Goal: Task Accomplishment & Management: Manage account settings

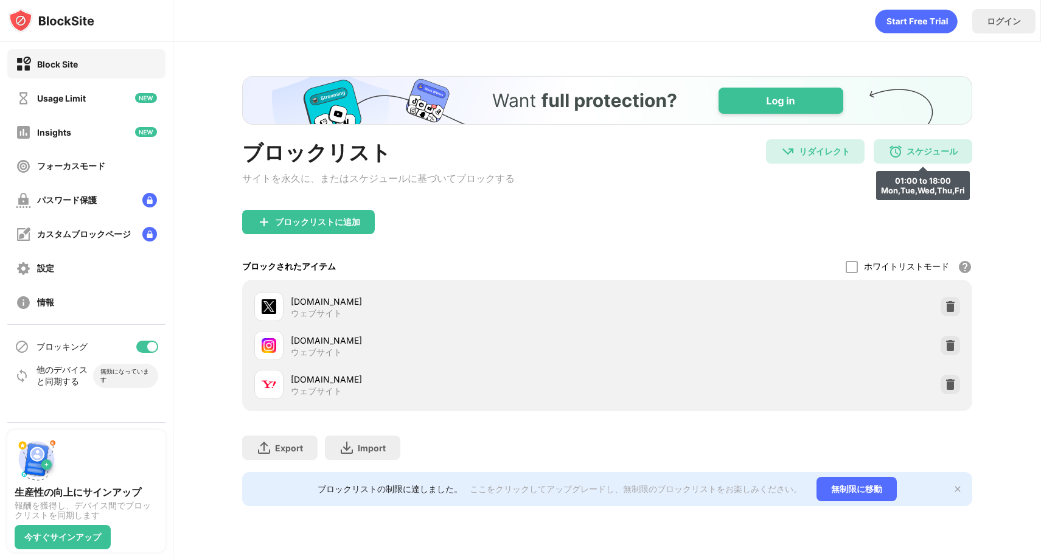
click at [902, 157] on img at bounding box center [895, 151] width 15 height 15
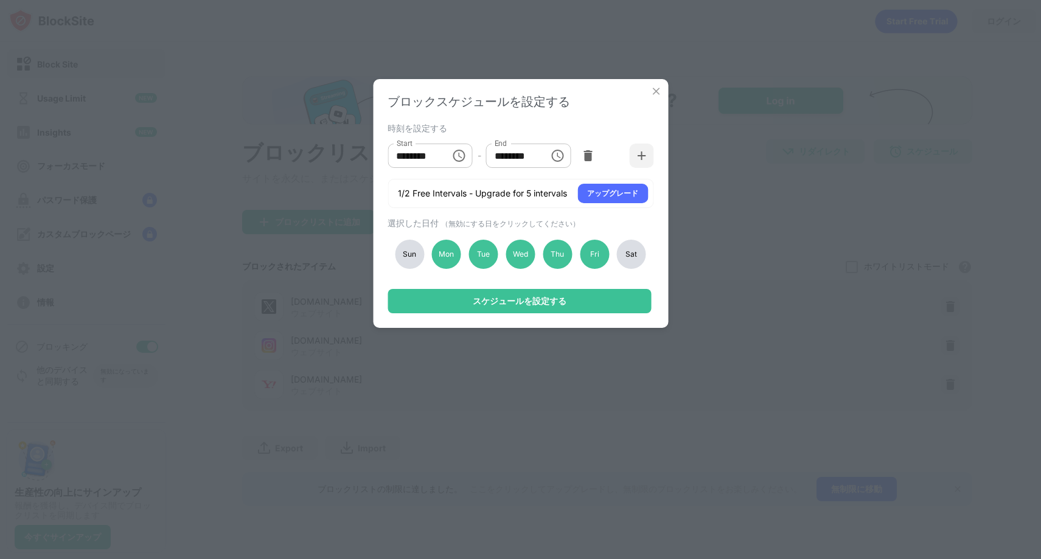
click at [661, 89] on img at bounding box center [656, 91] width 12 height 12
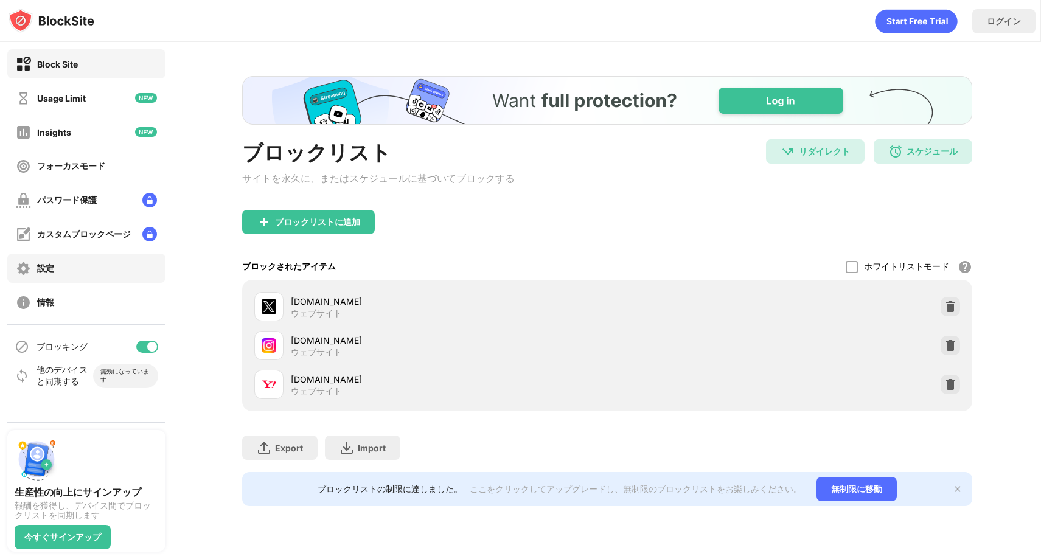
click at [102, 259] on div "設定" at bounding box center [86, 268] width 158 height 29
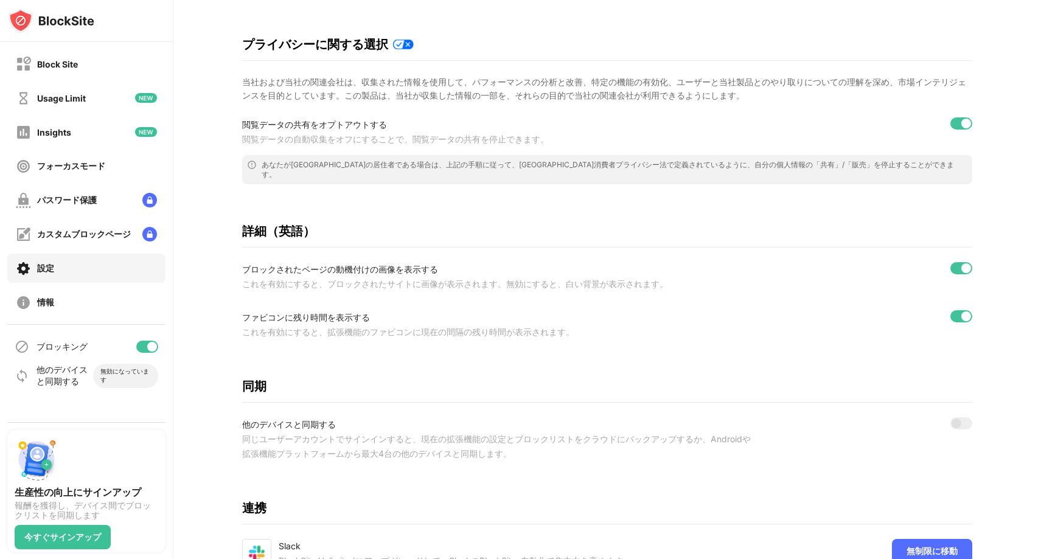
scroll to position [330, 0]
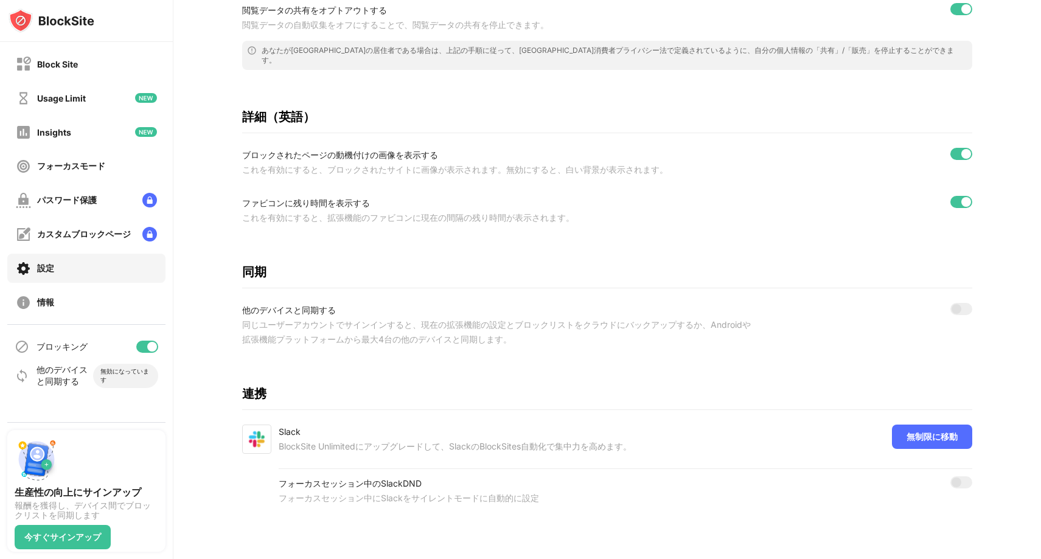
click at [150, 344] on div at bounding box center [152, 347] width 10 height 10
click at [106, 167] on div "フォーカスモード" at bounding box center [86, 166] width 158 height 29
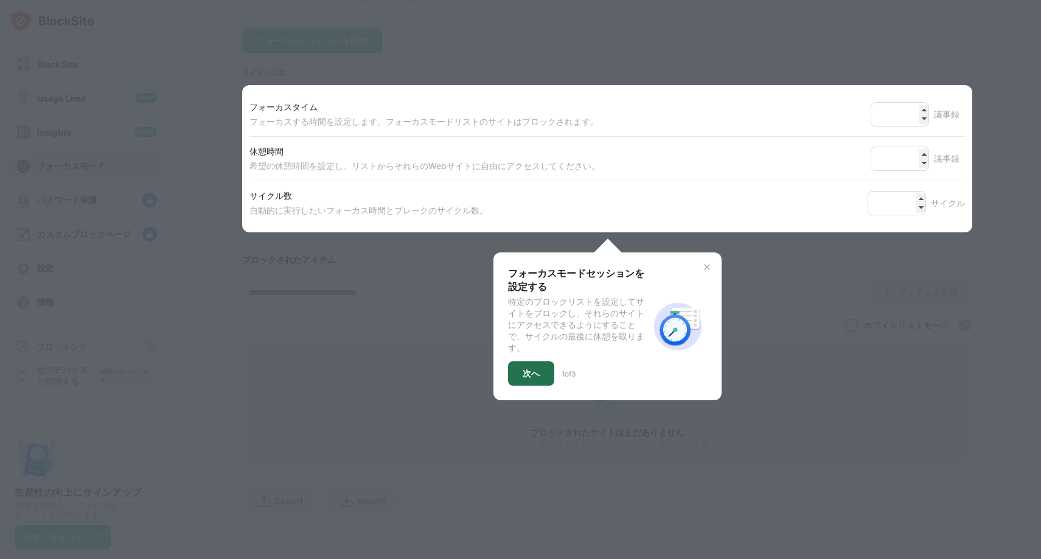
click at [523, 369] on div "次へ" at bounding box center [531, 374] width 17 height 10
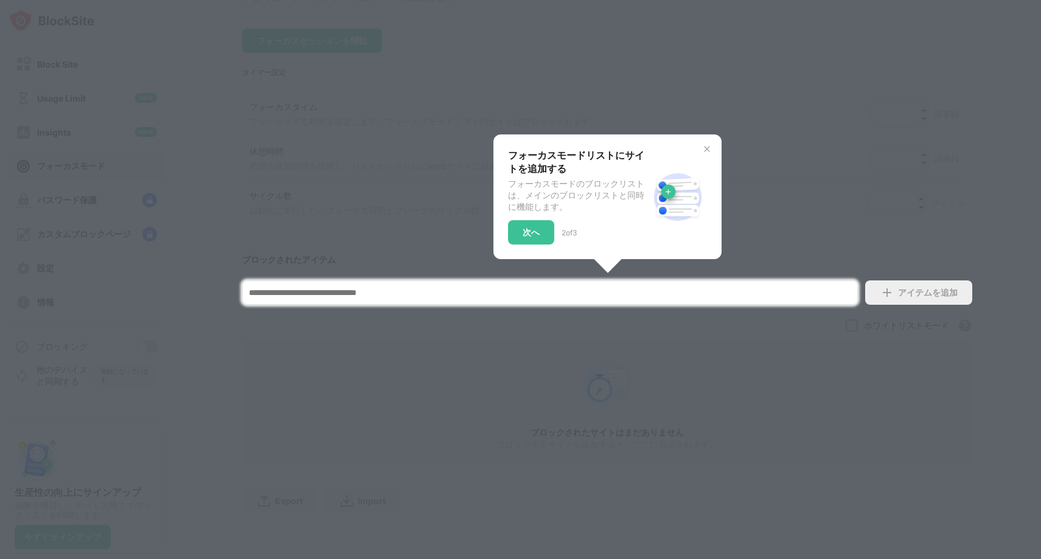
click at [523, 364] on div at bounding box center [520, 279] width 1041 height 559
click at [512, 223] on div "次へ" at bounding box center [531, 232] width 46 height 24
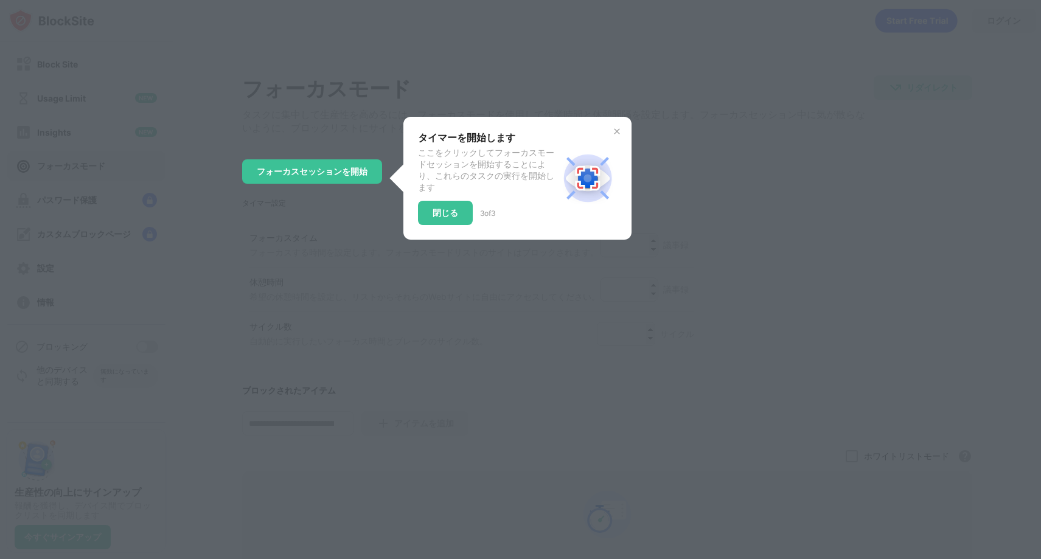
scroll to position [0, 0]
click at [433, 218] on div "閉じる" at bounding box center [446, 214] width 26 height 10
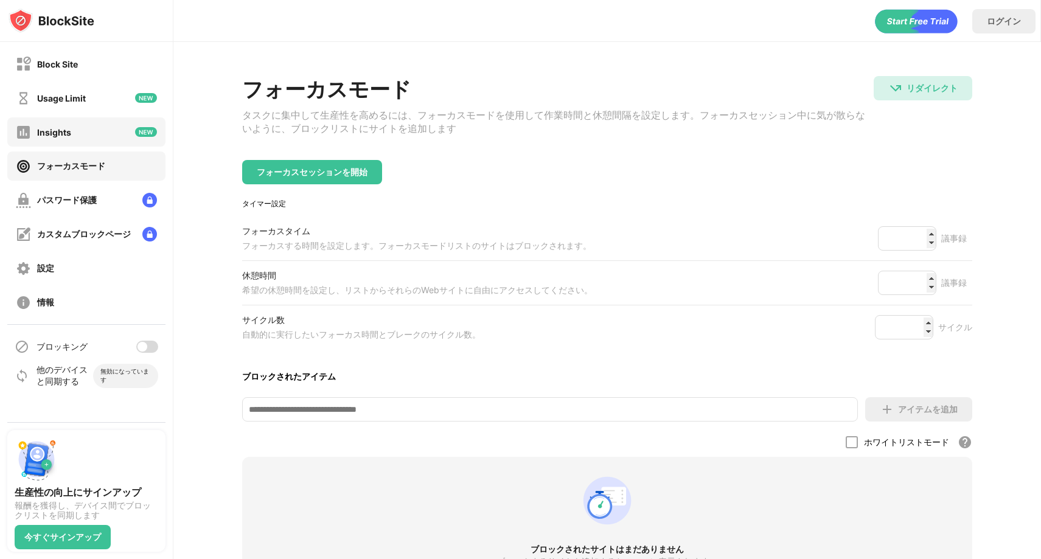
click at [88, 133] on div "Insights" at bounding box center [86, 131] width 158 height 29
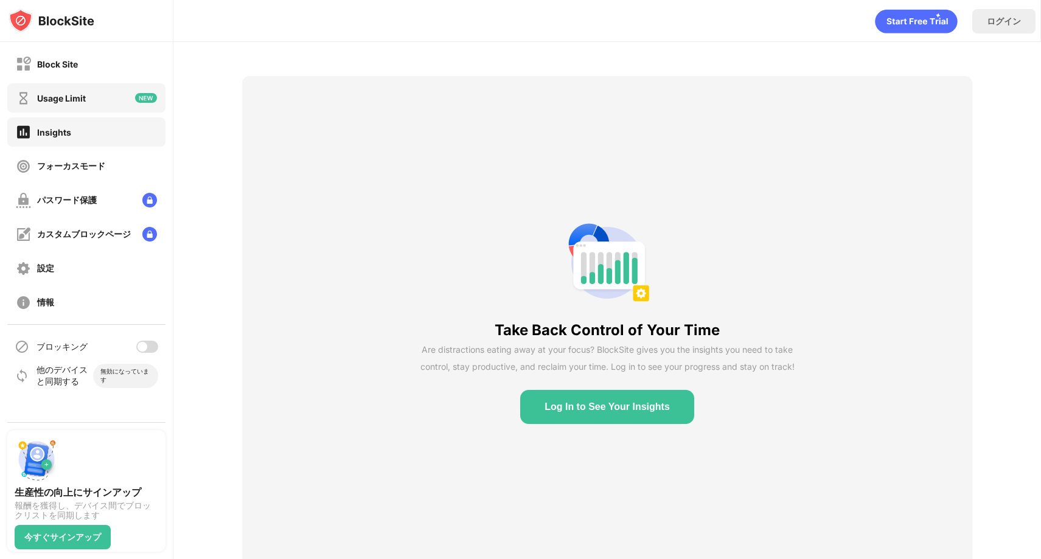
click at [92, 103] on div "Usage Limit" at bounding box center [86, 97] width 158 height 29
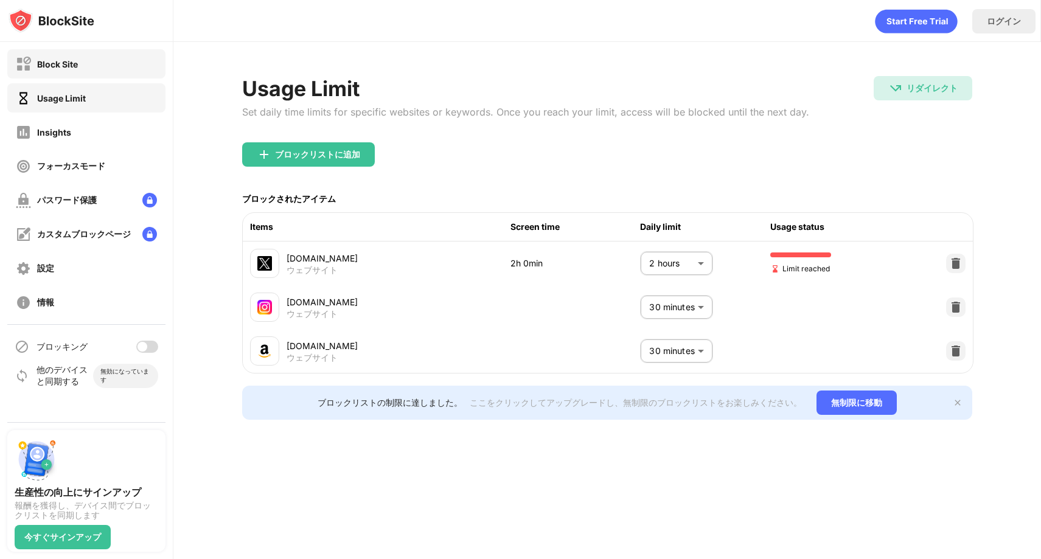
click at [94, 74] on div "Block Site" at bounding box center [86, 63] width 158 height 29
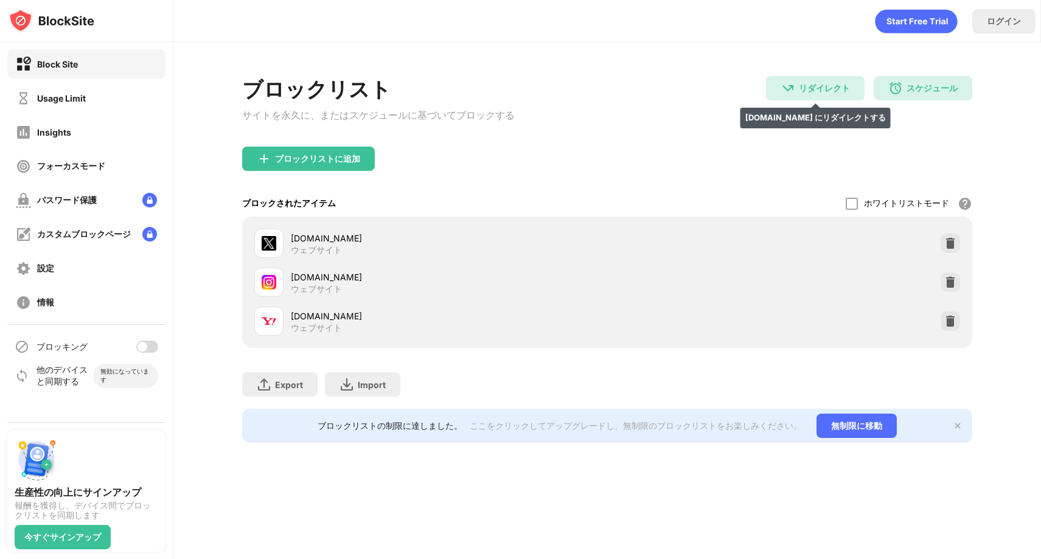
click at [812, 89] on div "リダイレクト" at bounding box center [824, 89] width 51 height 12
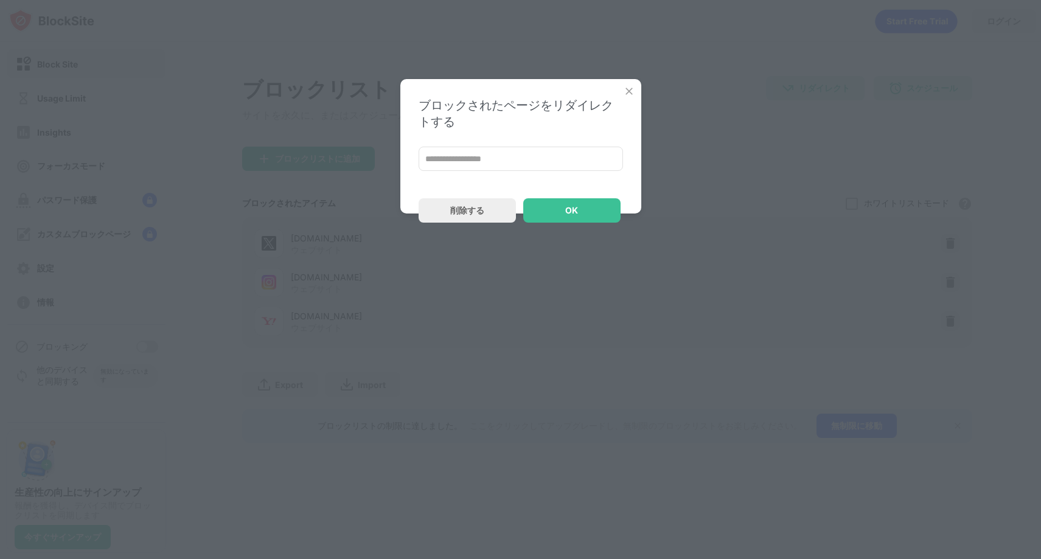
click at [633, 88] on img at bounding box center [629, 91] width 12 height 12
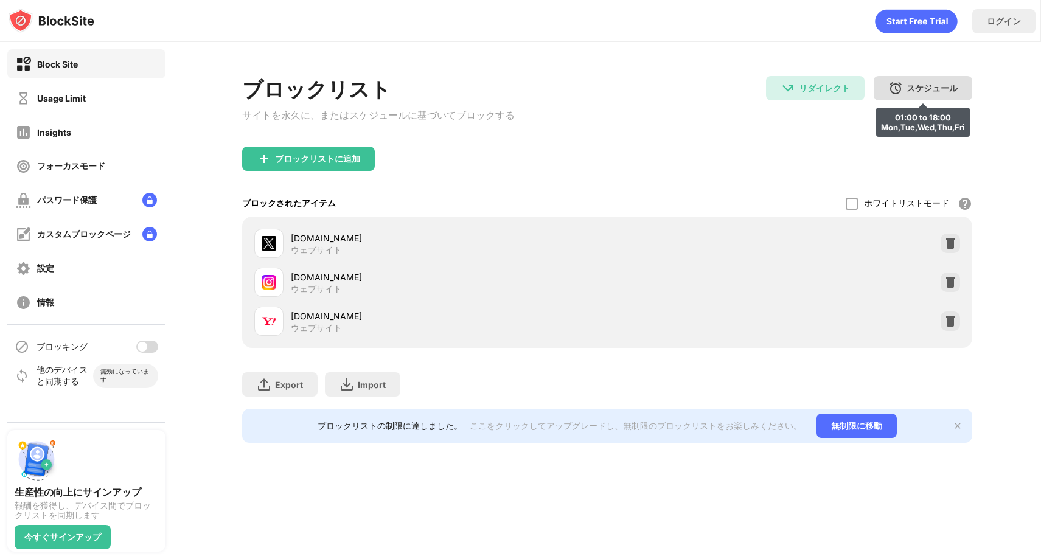
click at [879, 83] on div "スケジュール 01:00 to 18:00 Mon,Tue,Wed,Thu,Fri" at bounding box center [923, 88] width 99 height 24
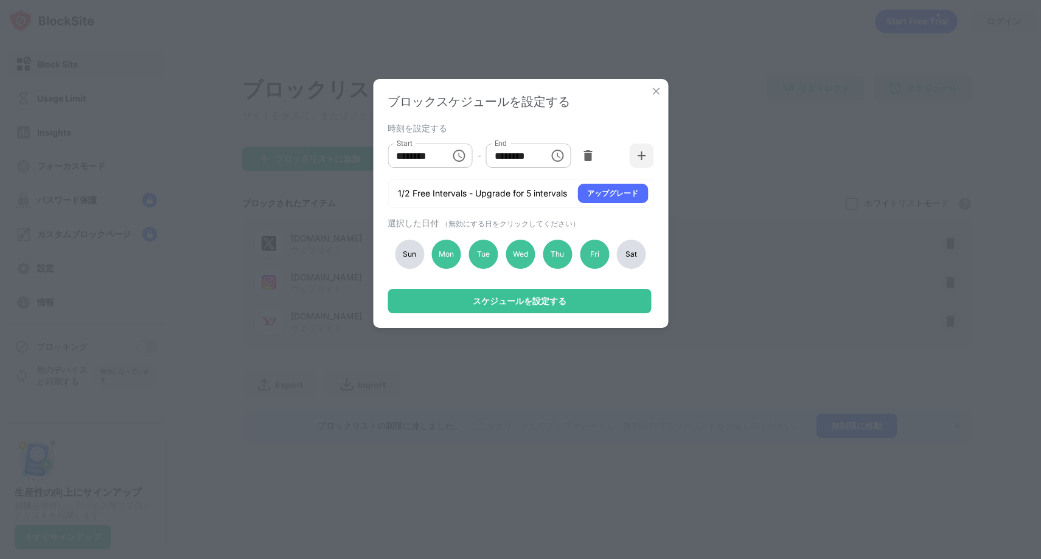
click at [746, 166] on div "ブロックスケジュールを設定する 時刻を設定する Start ******** Start - End ******** End 1/2 Free Interv…" at bounding box center [520, 279] width 1041 height 559
click at [656, 87] on img at bounding box center [656, 91] width 12 height 12
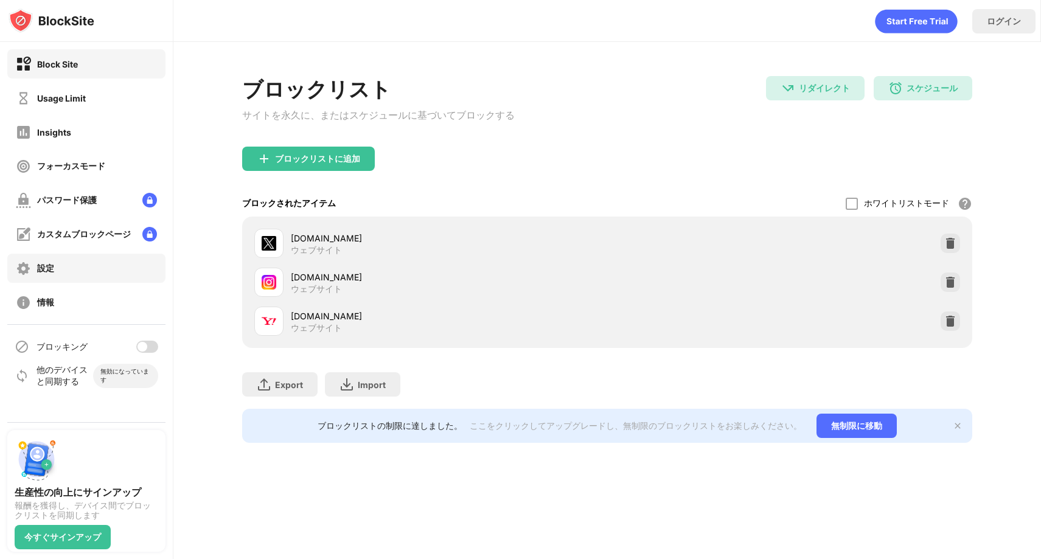
click at [115, 277] on div "設定" at bounding box center [86, 268] width 158 height 29
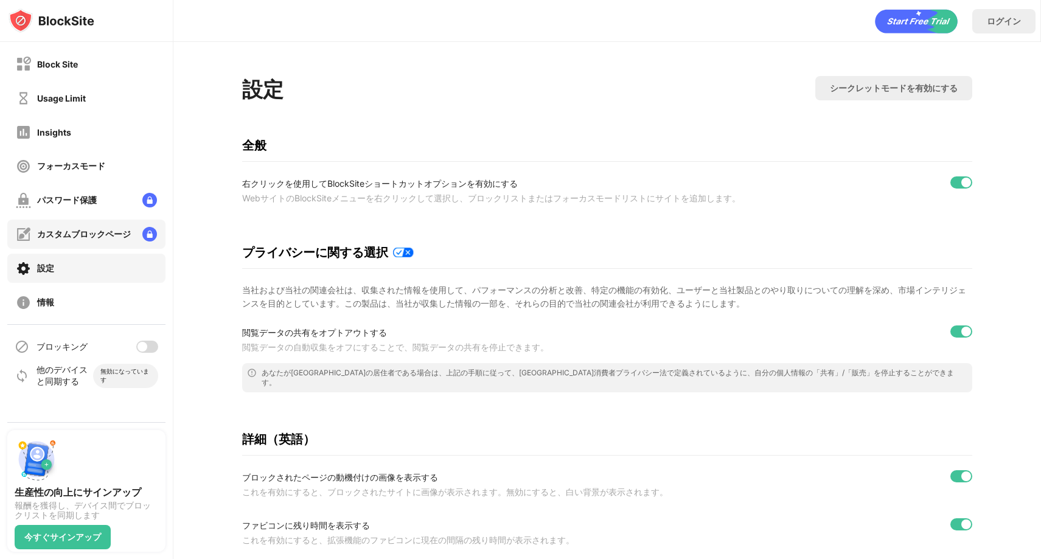
click at [131, 234] on div "カスタムブロックページ" at bounding box center [86, 234] width 158 height 29
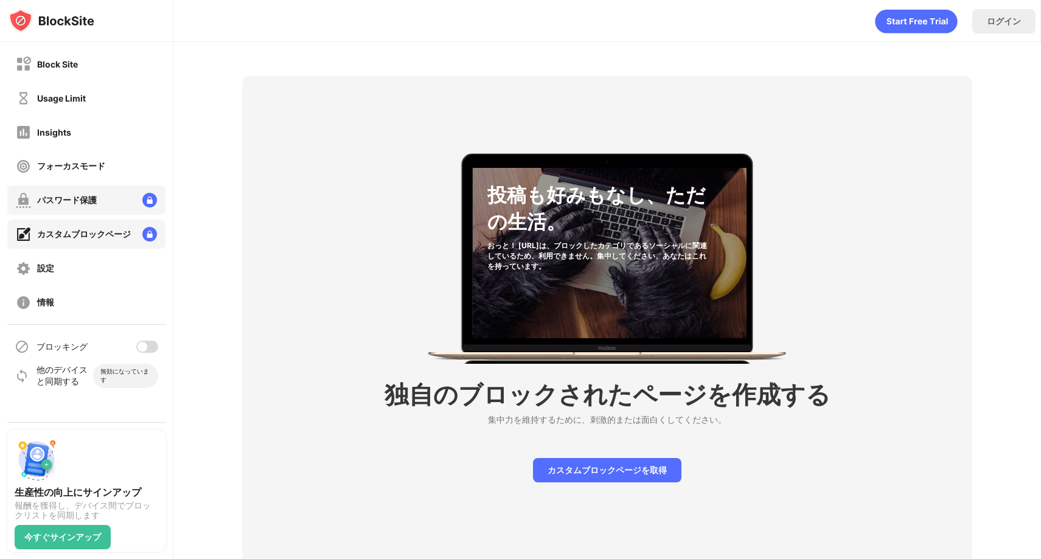
click at [128, 195] on div "パスワード保護" at bounding box center [86, 200] width 158 height 29
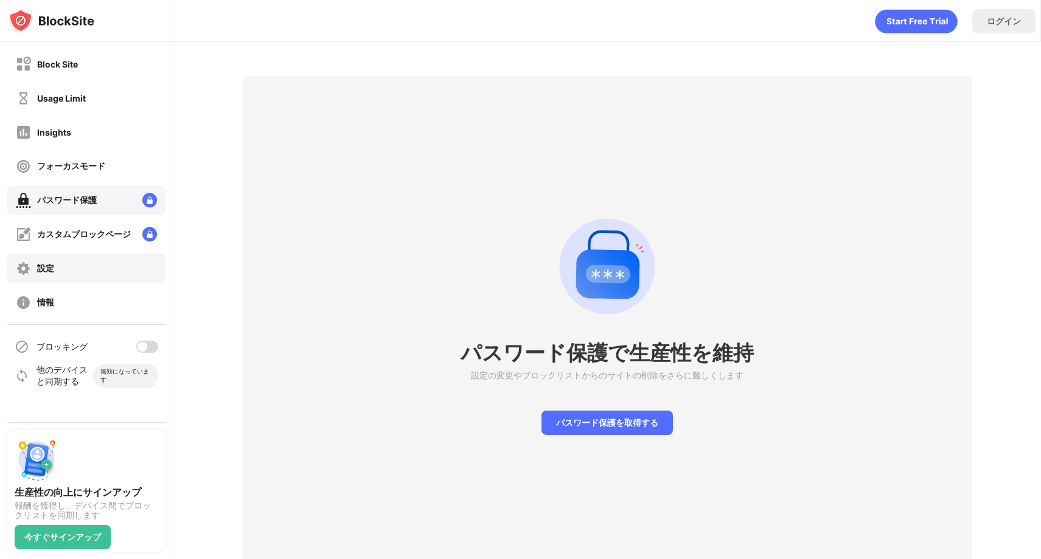
click at [124, 260] on div "設定" at bounding box center [86, 268] width 158 height 29
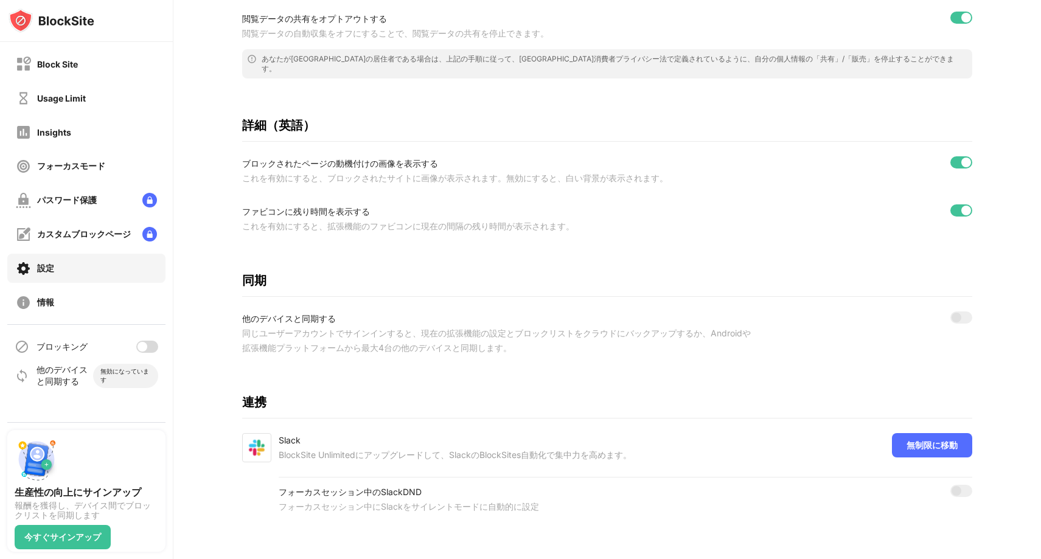
scroll to position [330, 0]
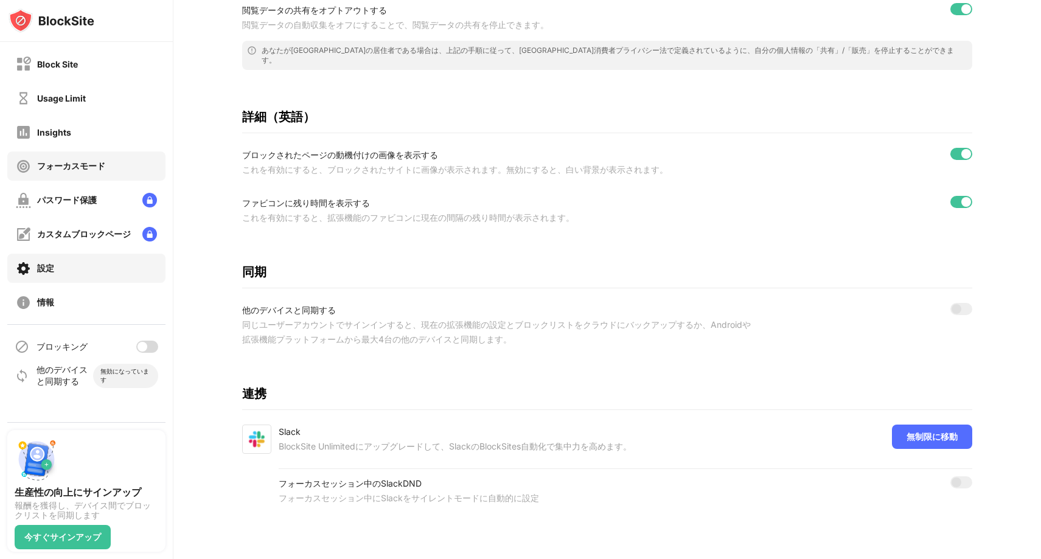
click at [132, 172] on div "フォーカスモード" at bounding box center [86, 166] width 158 height 29
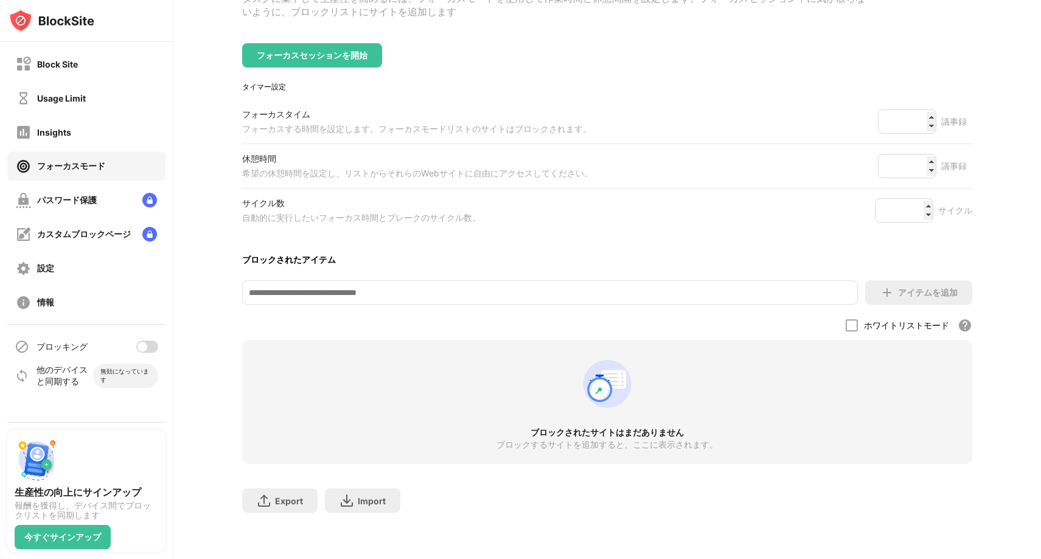
scroll to position [131, 0]
click at [102, 136] on div "Insights" at bounding box center [86, 131] width 158 height 29
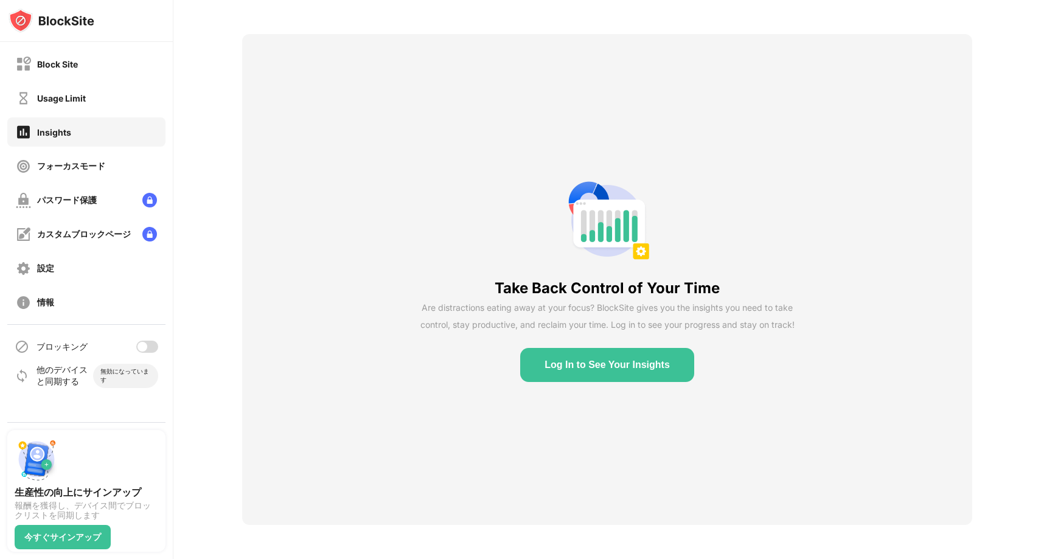
scroll to position [51, 0]
click at [100, 102] on div "Usage Limit" at bounding box center [86, 97] width 158 height 29
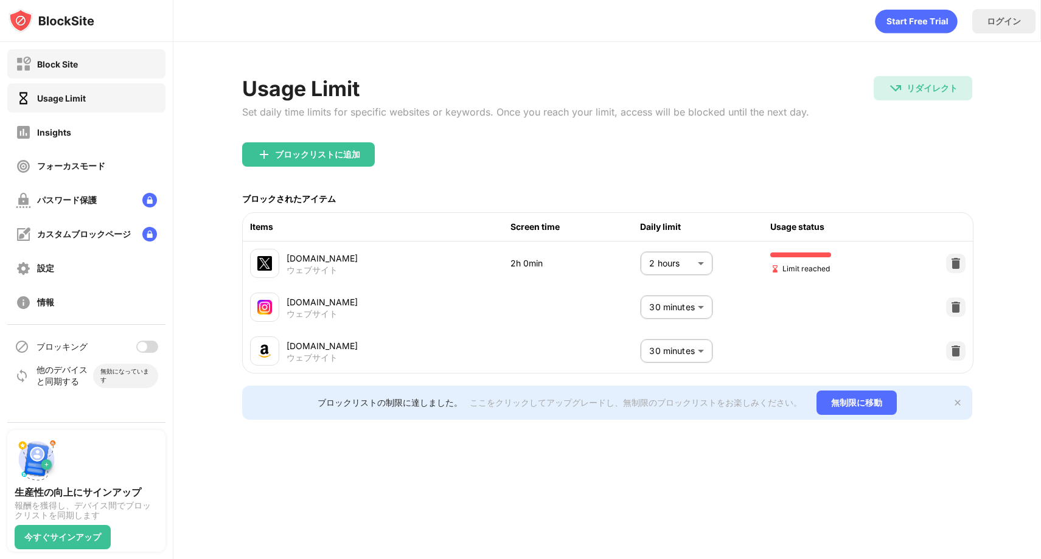
click at [100, 70] on div "Block Site" at bounding box center [86, 63] width 158 height 29
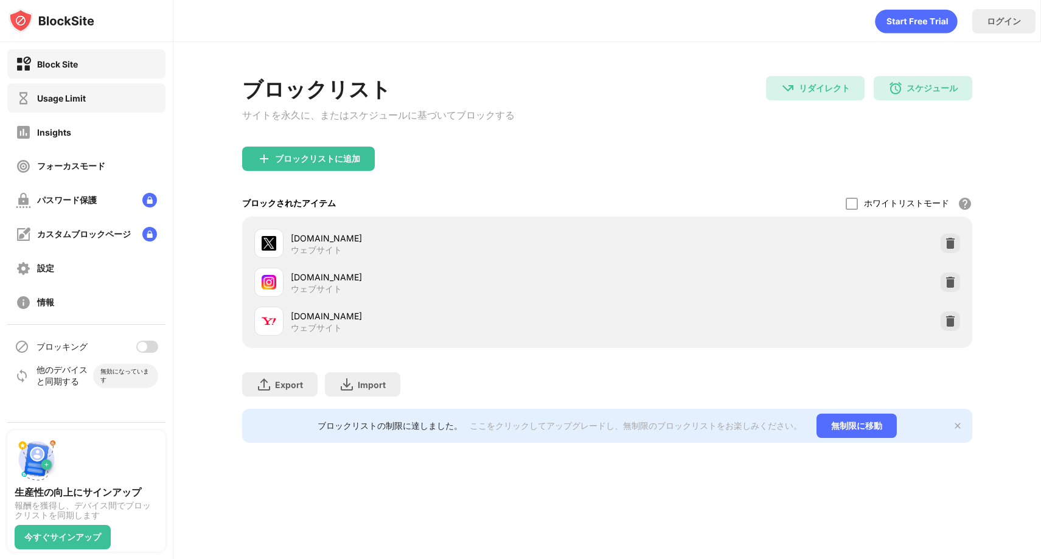
click at [94, 100] on div "Usage Limit" at bounding box center [86, 97] width 158 height 29
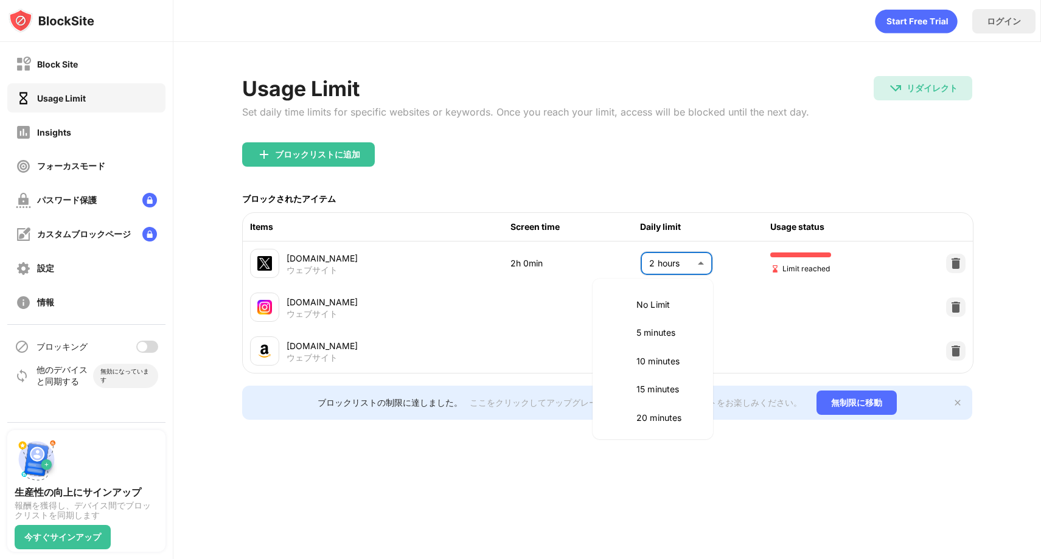
click at [688, 262] on body "Block Site Usage Limit Insights フォーカスモード パスワード保護 カスタムブロックページ 設定 情報 ブロッキング 他のデバイ…" at bounding box center [520, 279] width 1041 height 559
click at [654, 305] on p "No Limit" at bounding box center [667, 304] width 62 height 13
type input "********"
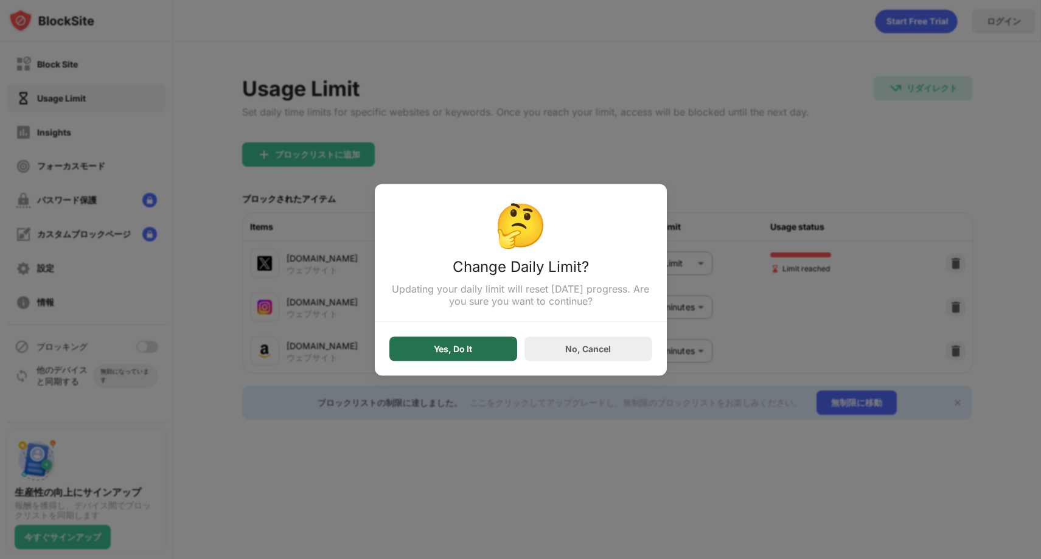
click at [462, 354] on div "Yes, Do It" at bounding box center [453, 349] width 38 height 10
